Goal: Check status: Check status

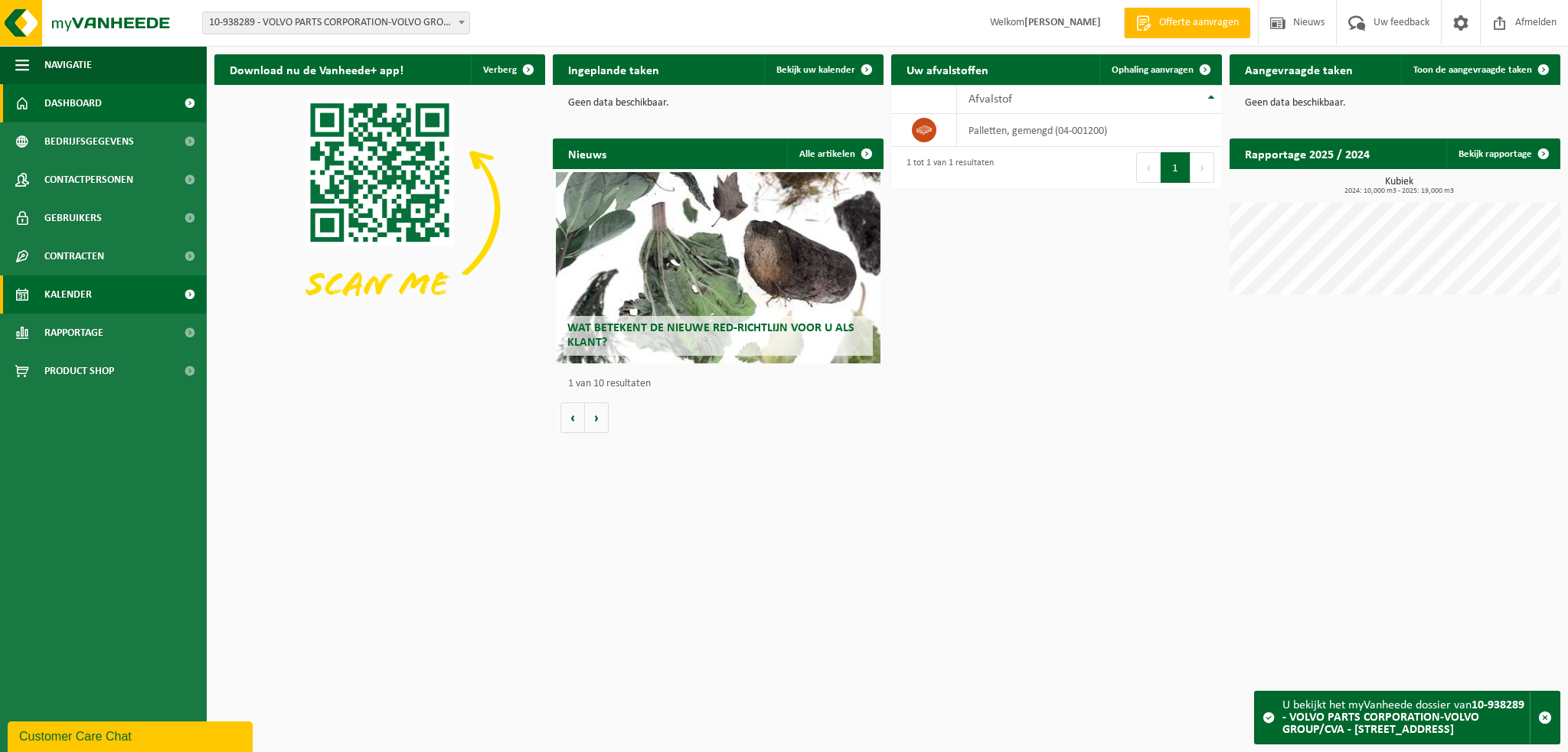
click at [85, 288] on span "Kalender" at bounding box center [68, 294] width 48 height 39
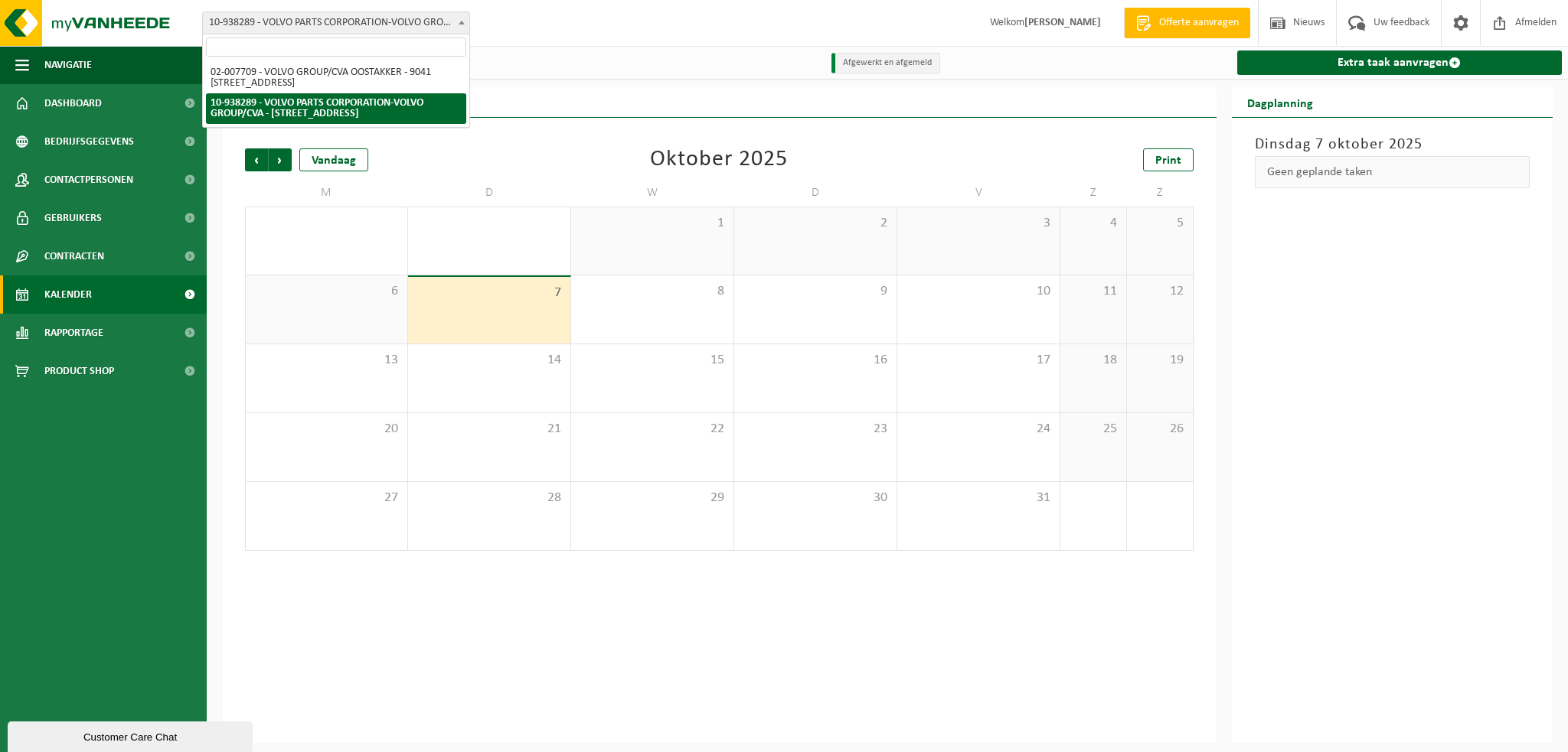
click at [439, 16] on span "10-938289 - VOLVO PARTS CORPORATION-VOLVO GROUP/CVA - [STREET_ADDRESS]" at bounding box center [336, 23] width 266 height 21
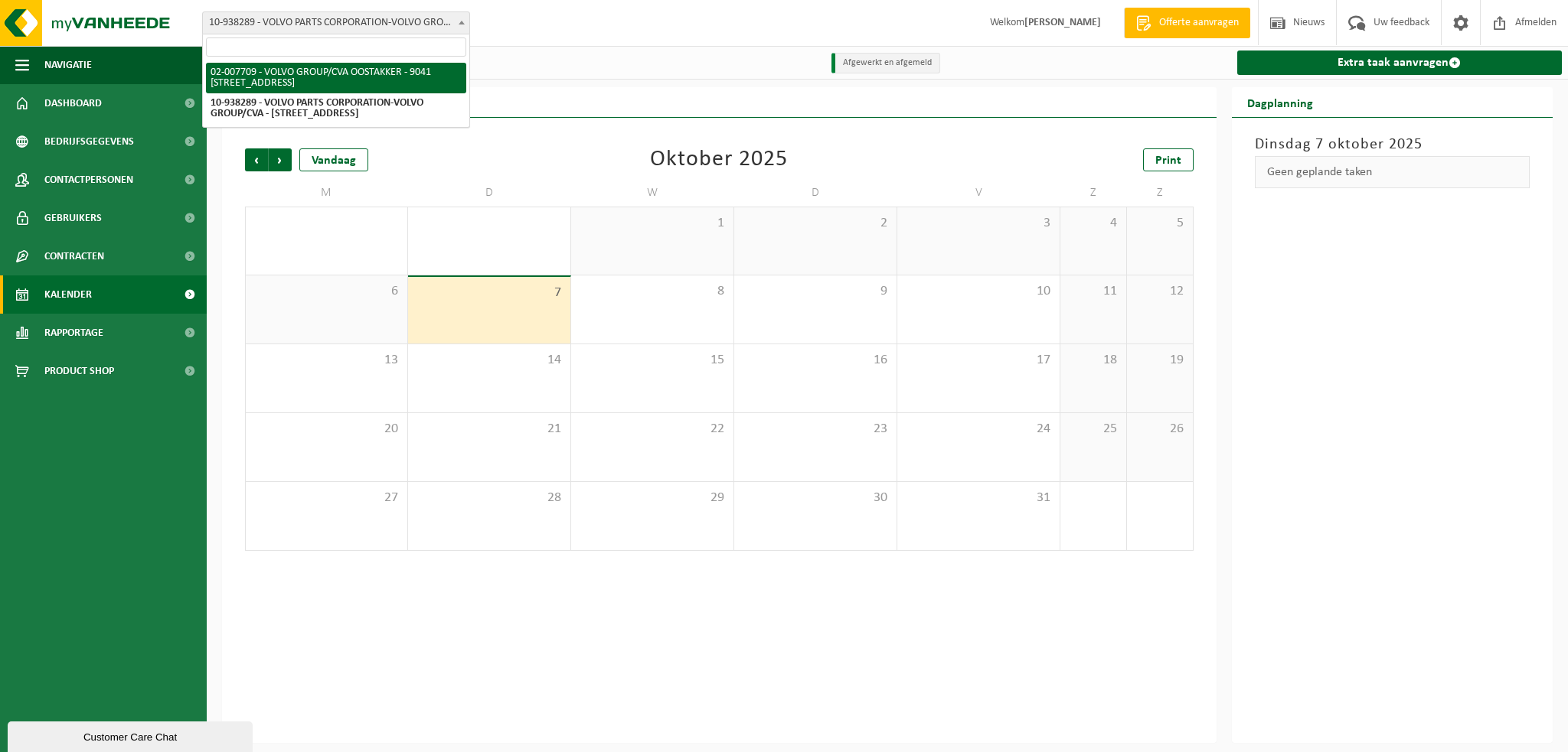
select select "1046"
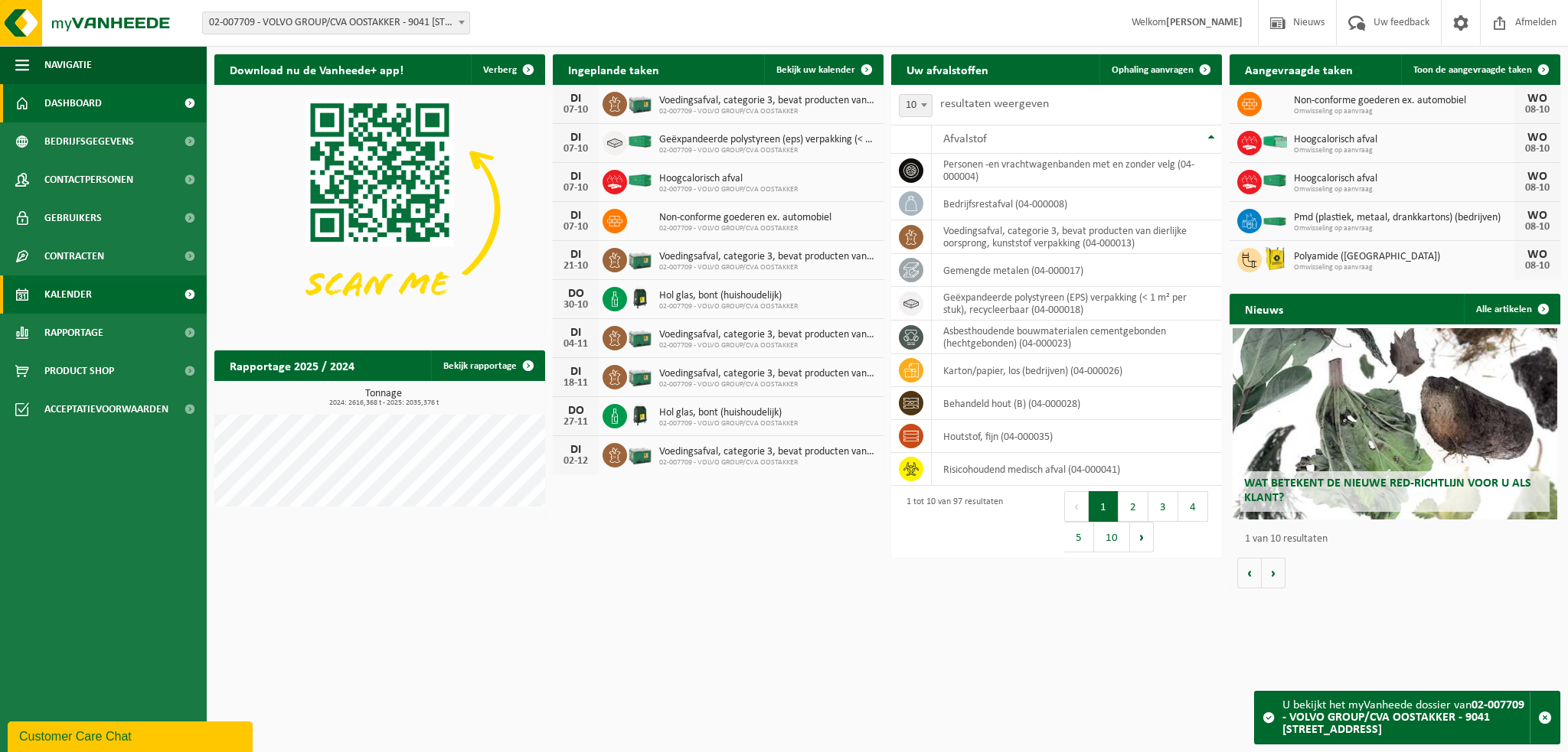
click at [82, 293] on span "Kalender" at bounding box center [68, 294] width 48 height 39
